Goal: Navigation & Orientation: Find specific page/section

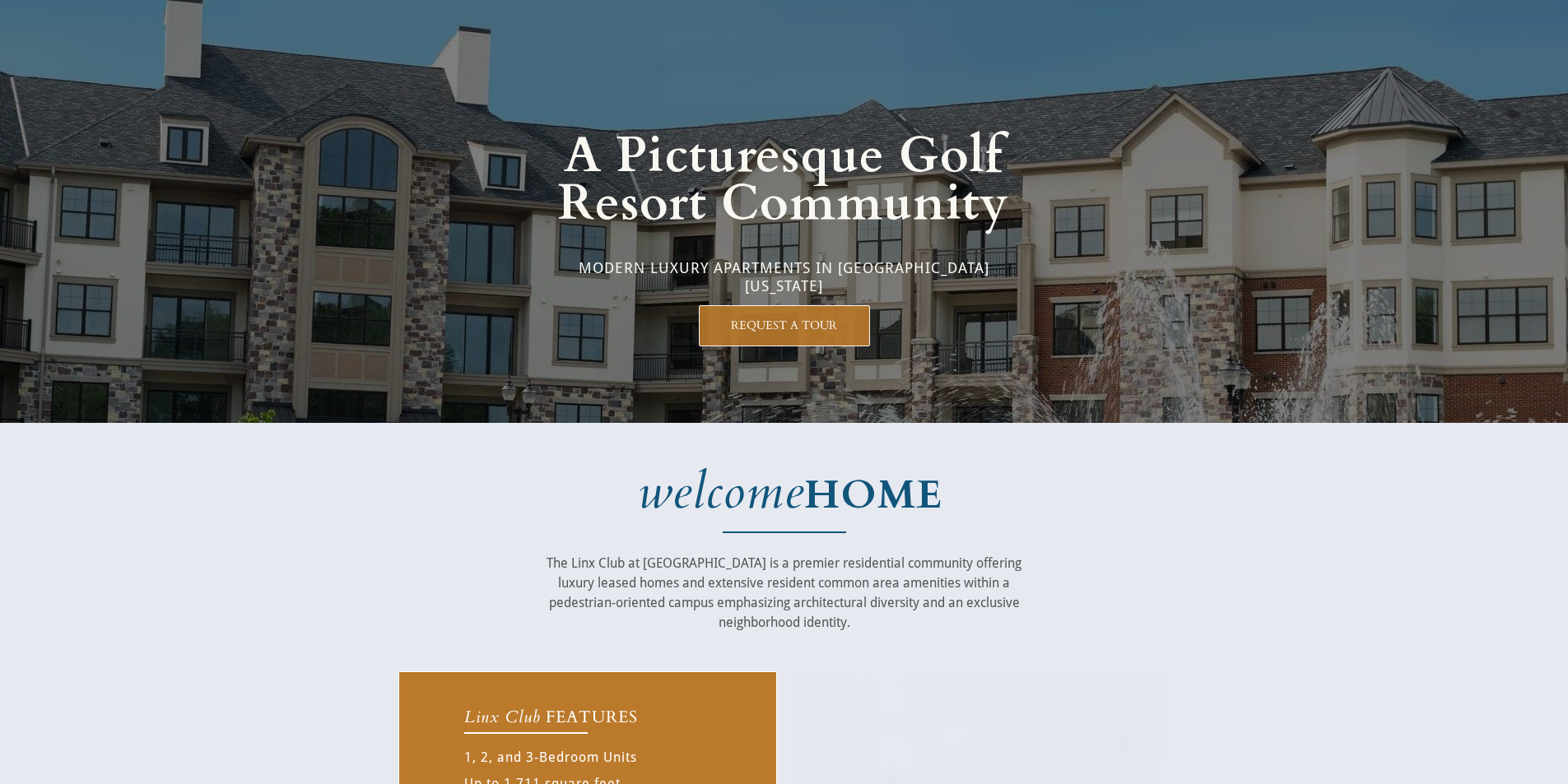
click at [701, 482] on em "welcome" at bounding box center [721, 493] width 166 height 67
click at [631, 405] on div at bounding box center [784, 211] width 772 height 423
click at [363, 507] on div at bounding box center [784, 548] width 1568 height 248
click at [1125, 463] on div at bounding box center [784, 548] width 772 height 248
click at [1040, 382] on div at bounding box center [784, 211] width 772 height 423
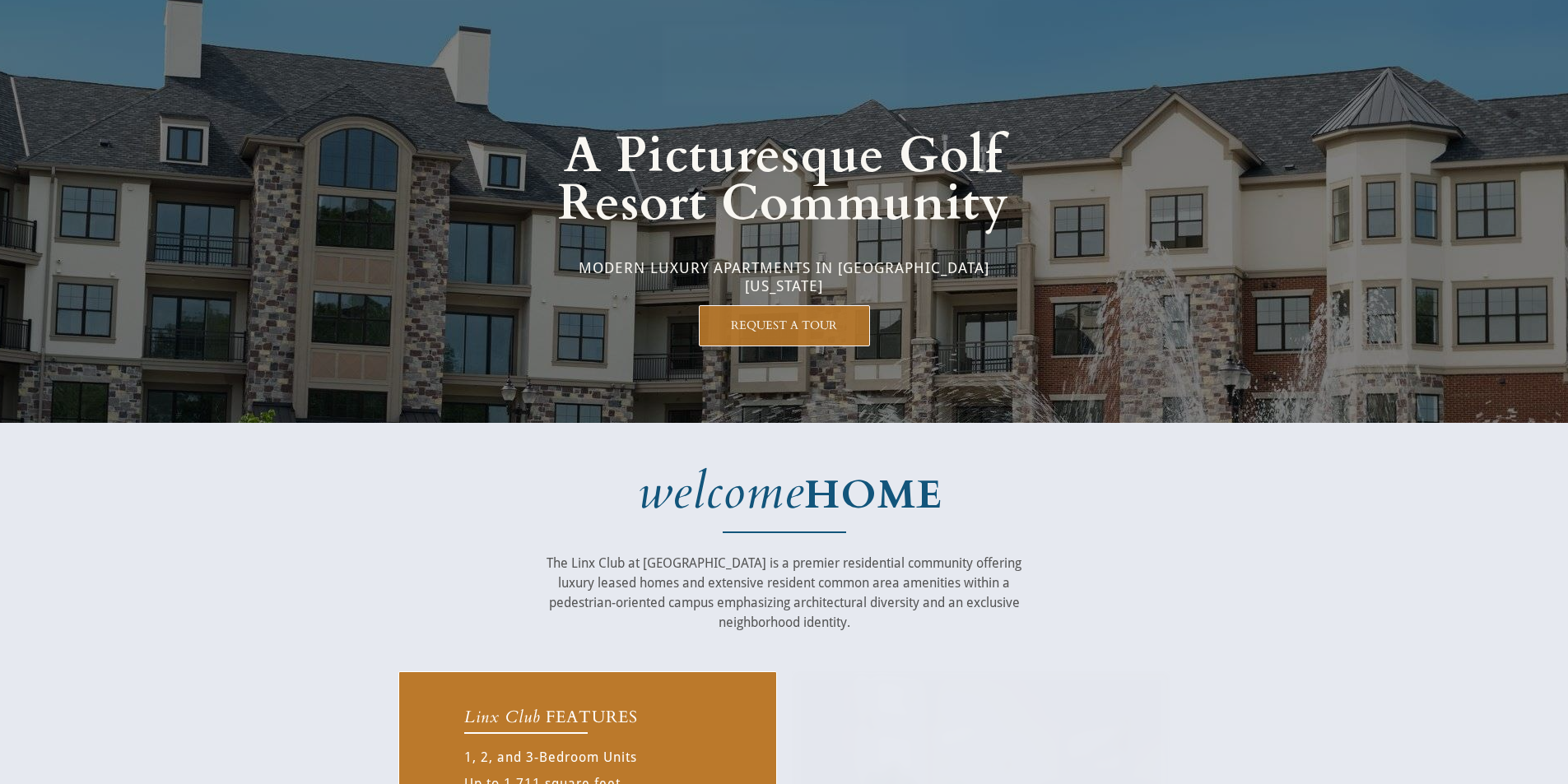
click at [913, 502] on strong "HOME" at bounding box center [873, 496] width 138 height 54
click at [802, 419] on div at bounding box center [784, 211] width 772 height 423
click at [720, 453] on div at bounding box center [784, 548] width 772 height 248
click at [918, 437] on div at bounding box center [784, 548] width 772 height 248
click at [579, 315] on div at bounding box center [784, 211] width 772 height 423
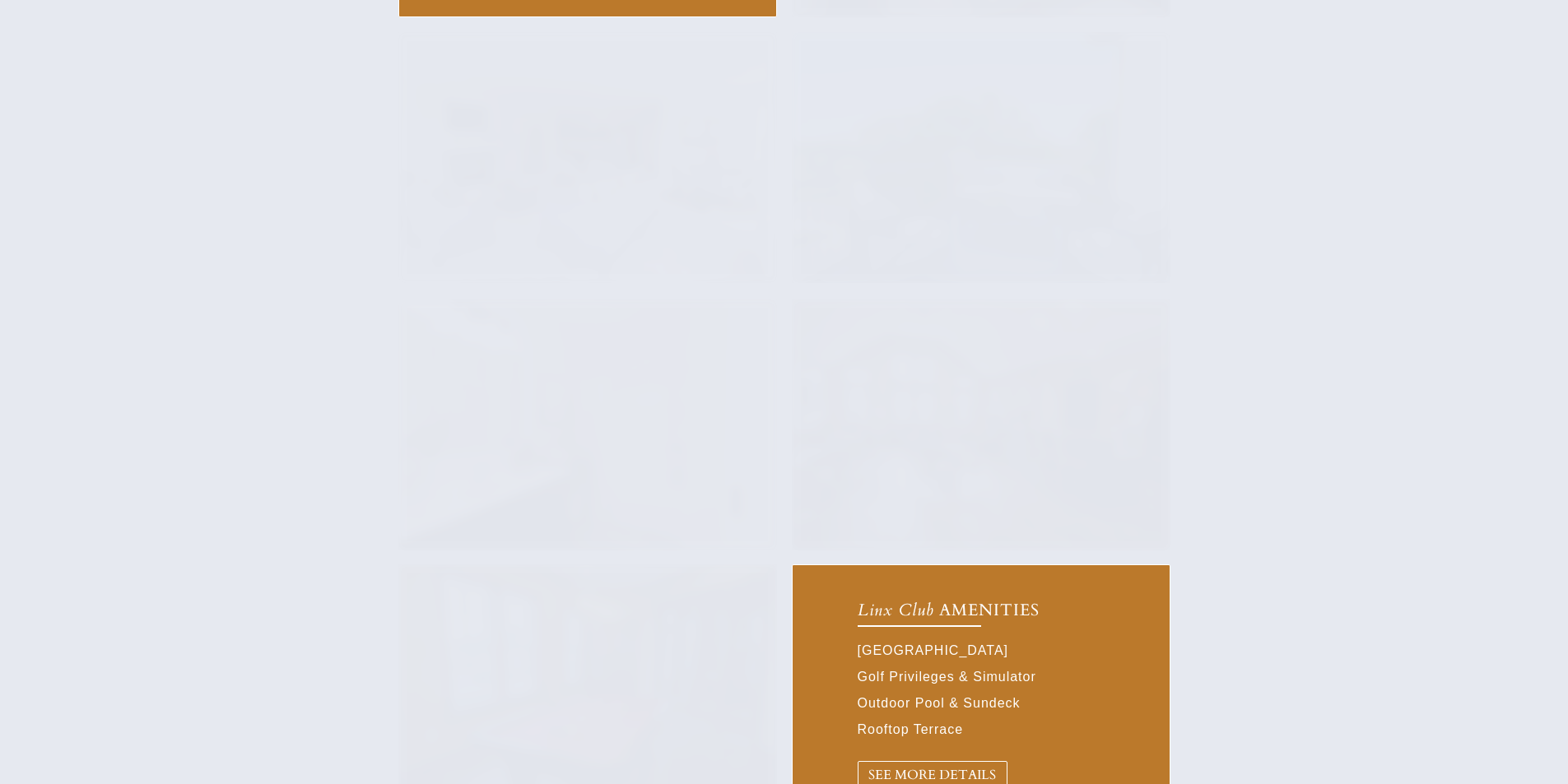
scroll to position [823, 0]
